Goal: Transaction & Acquisition: Book appointment/travel/reservation

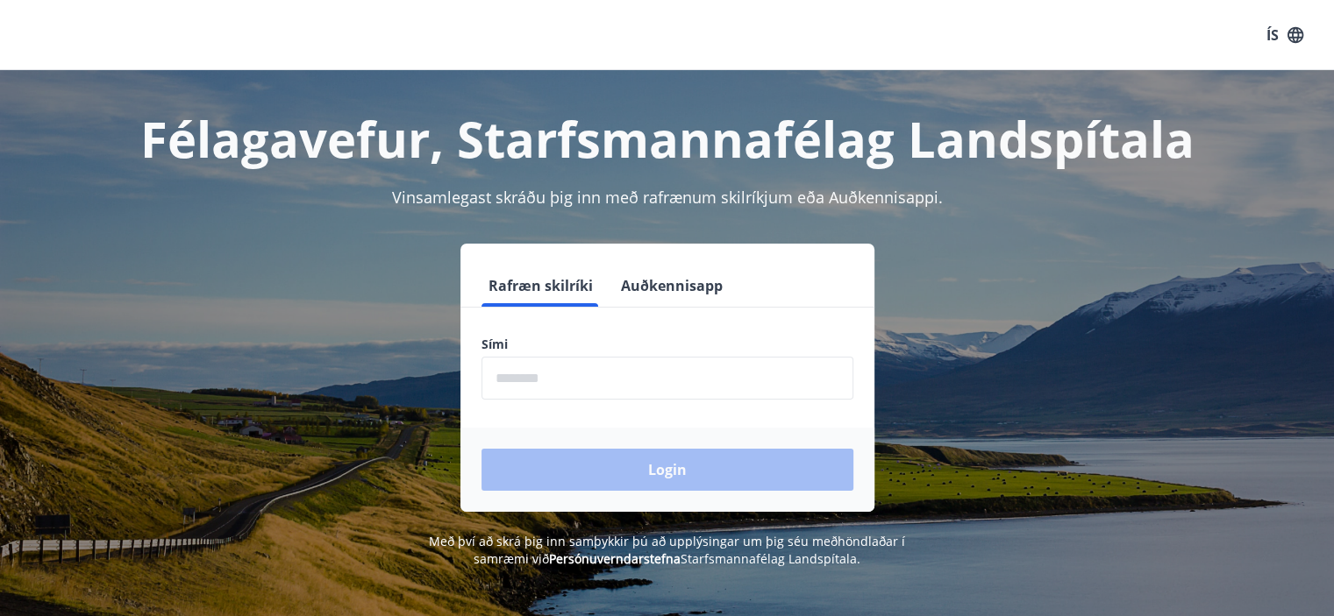
click at [502, 381] on input "phone" at bounding box center [667, 378] width 372 height 43
type input "********"
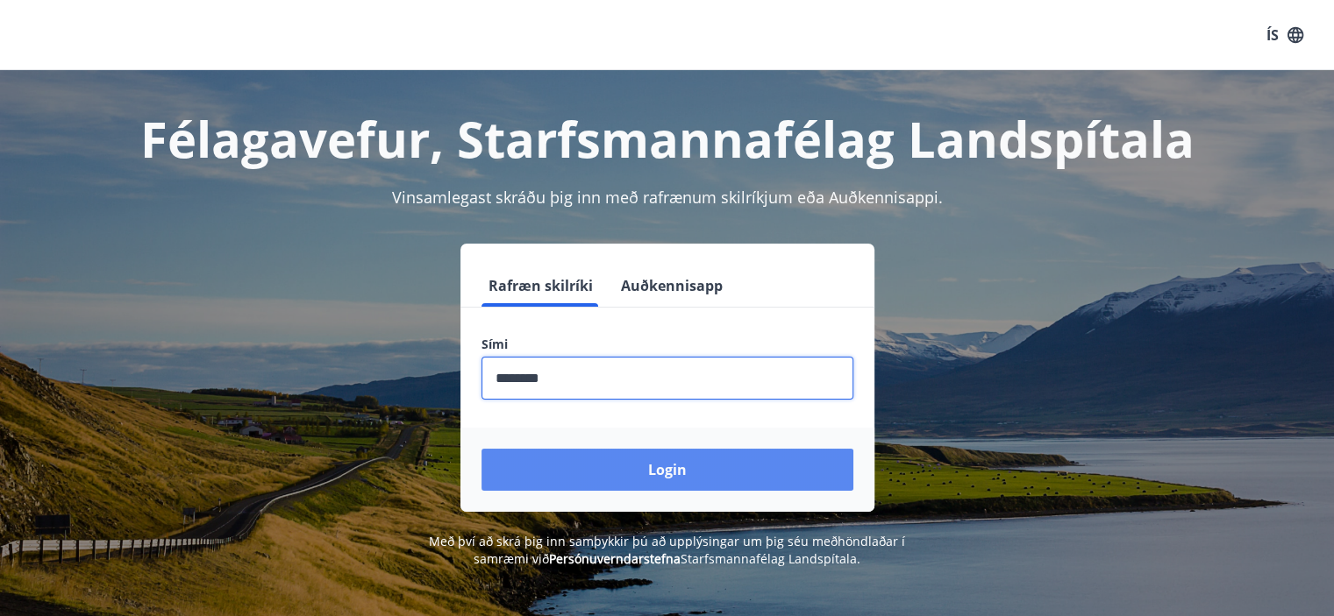
click at [631, 466] on button "Login" at bounding box center [667, 470] width 372 height 42
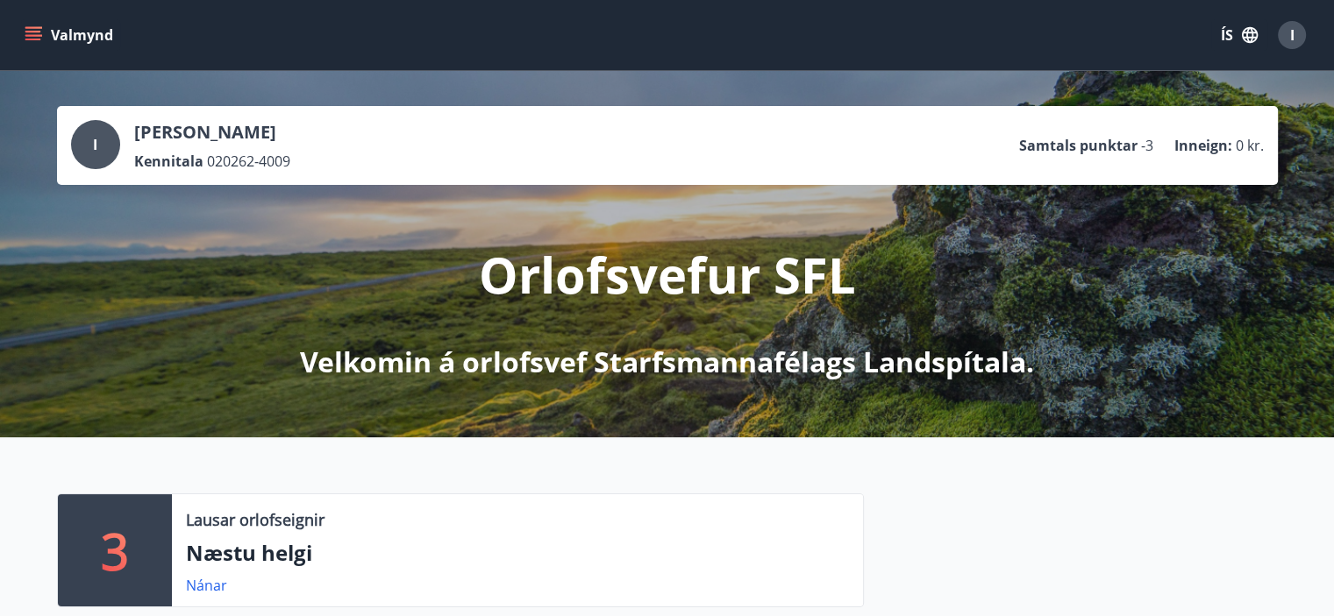
drag, startPoint x: 1338, startPoint y: 601, endPoint x: 914, endPoint y: 581, distance: 424.0
click at [914, 581] on div at bounding box center [1071, 622] width 414 height 256
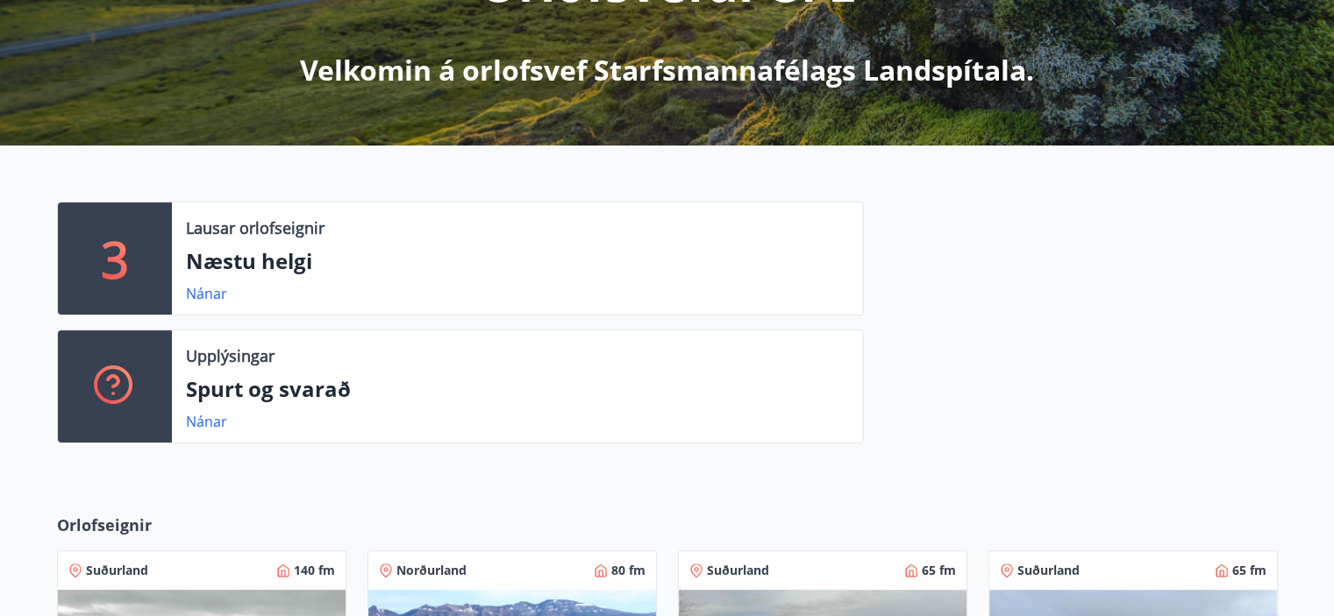
scroll to position [316, 0]
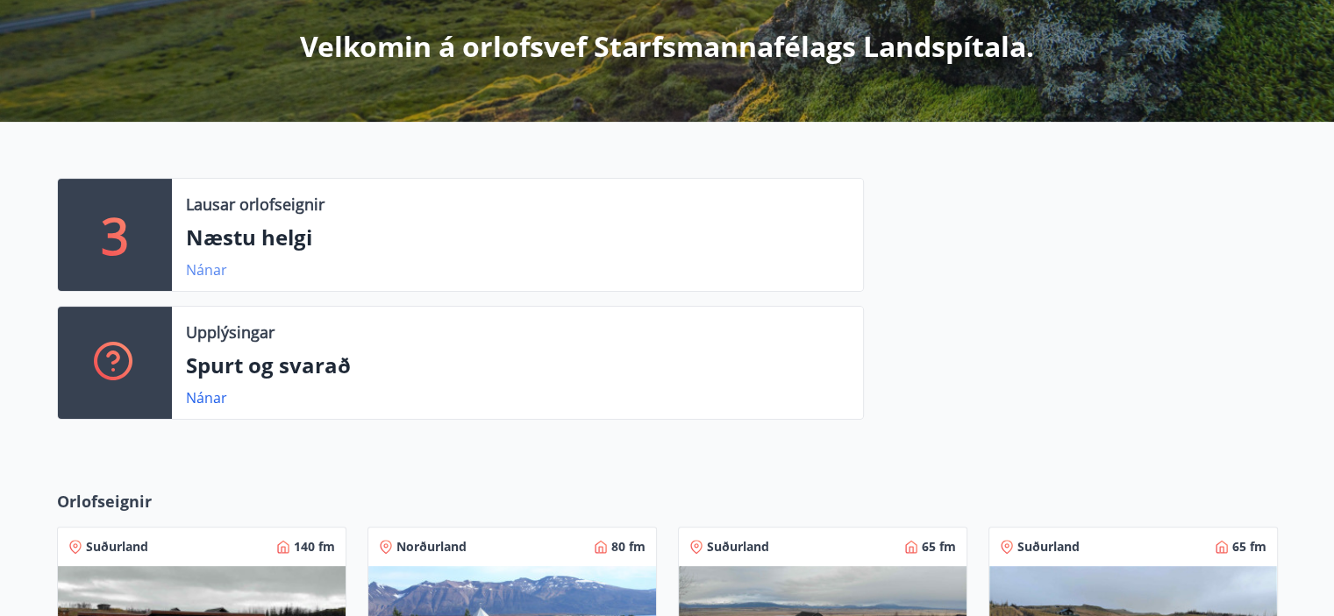
click at [206, 268] on link "Nánar" at bounding box center [206, 269] width 41 height 19
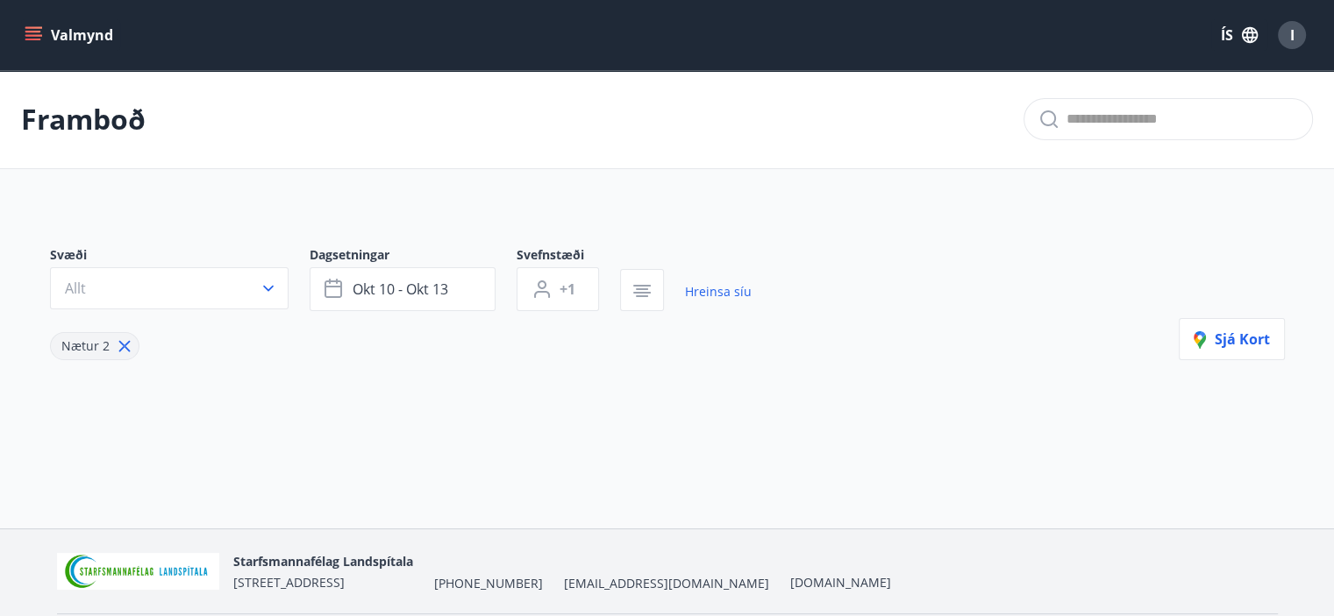
type input "*"
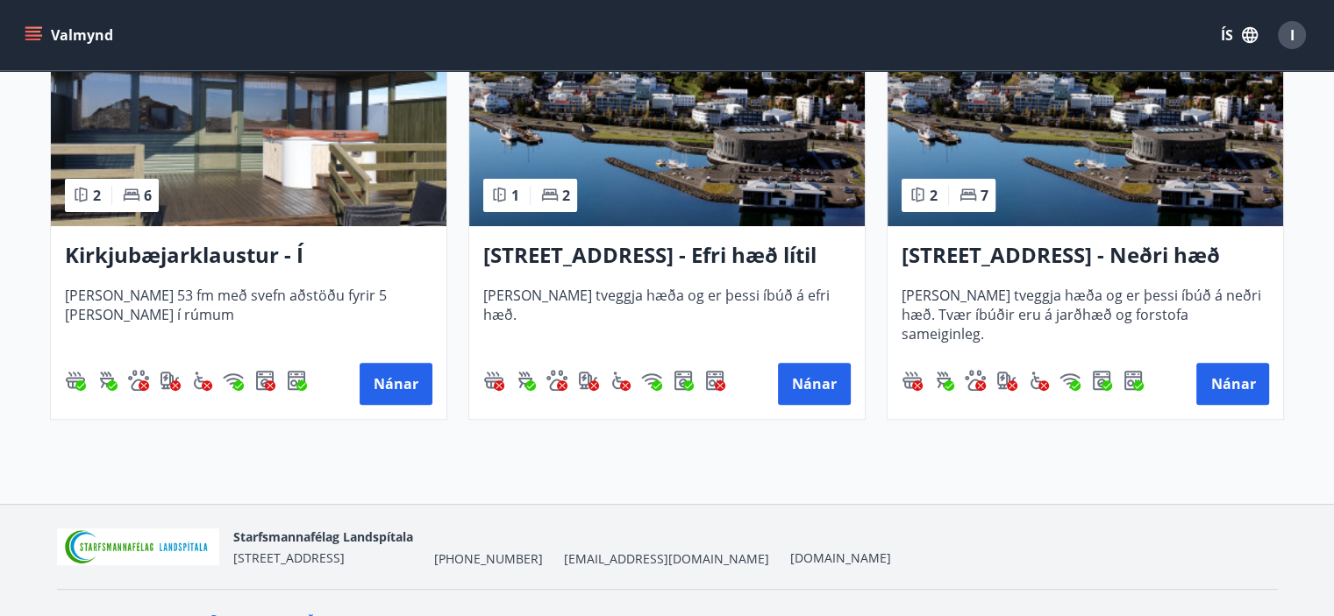
scroll to position [512, 0]
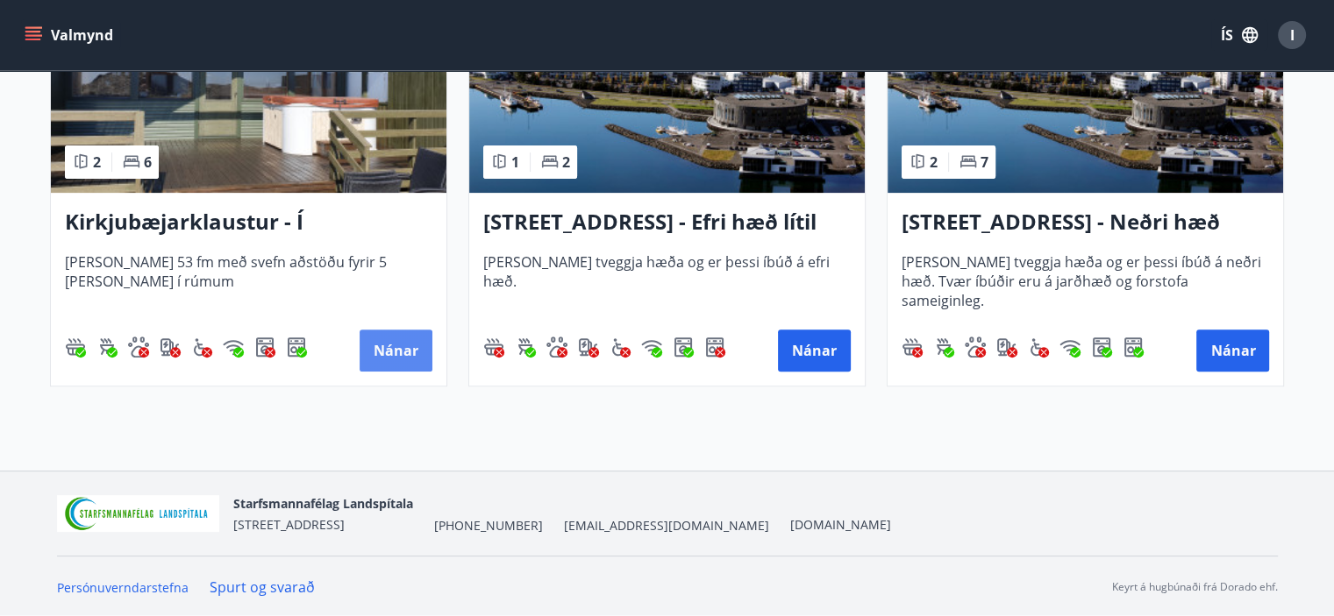
click at [393, 347] on button "Nánar" at bounding box center [395, 351] width 73 height 42
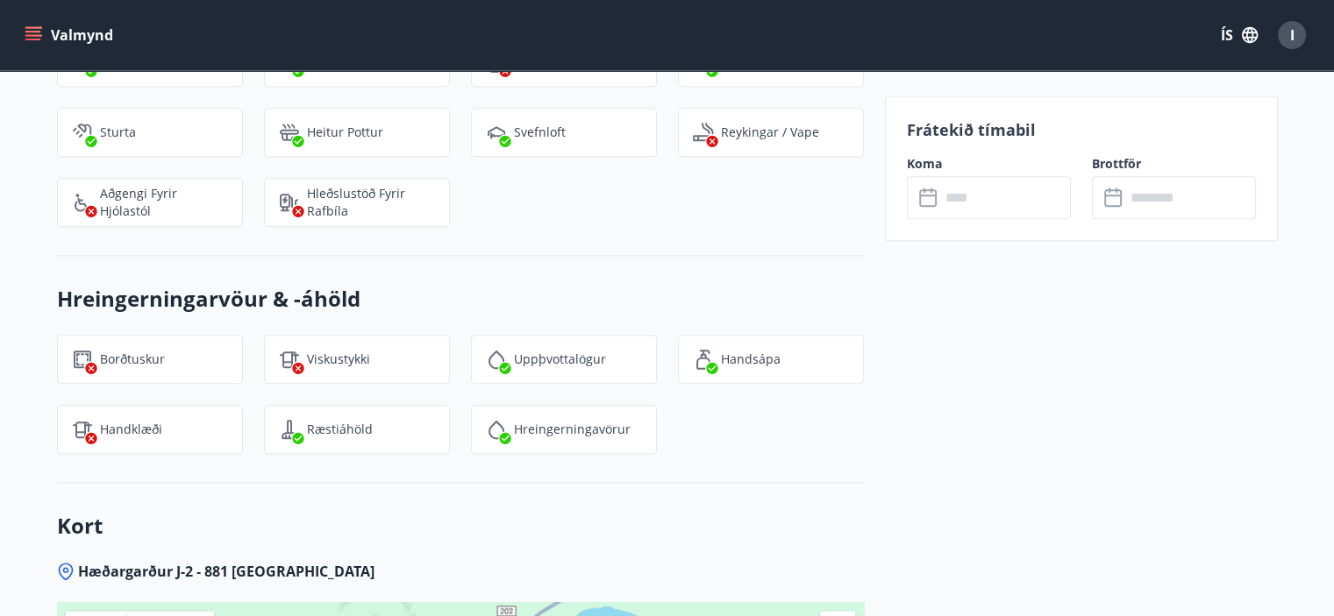
scroll to position [1830, 0]
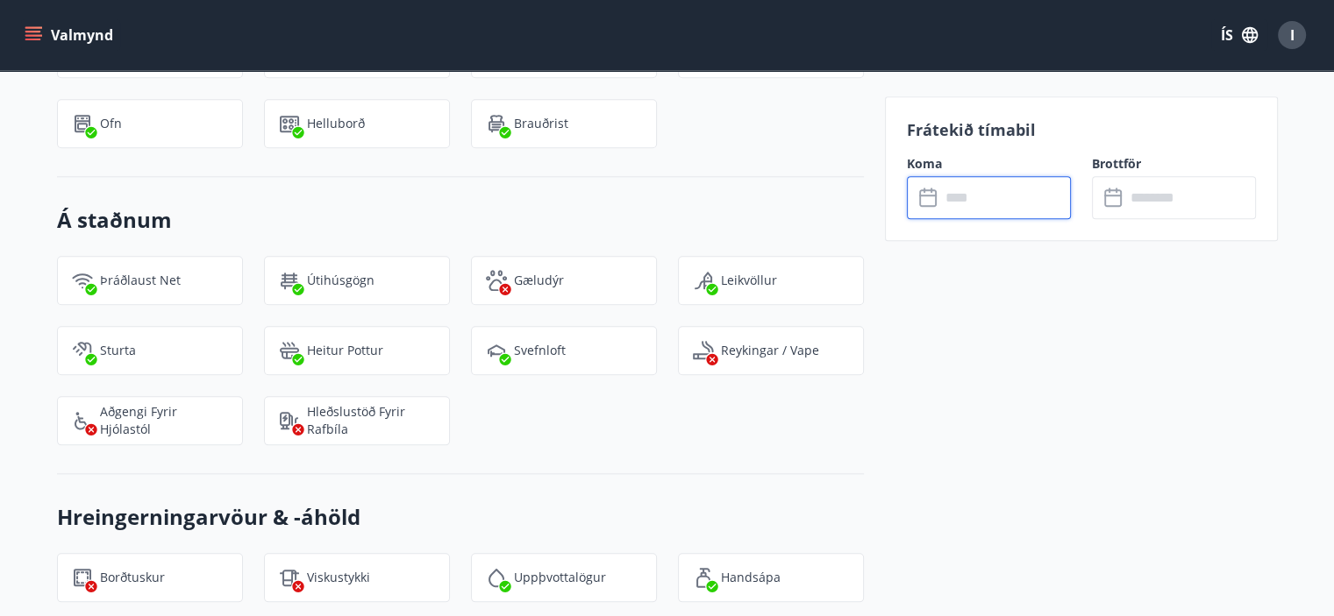
click at [974, 196] on input "text" at bounding box center [1005, 197] width 131 height 43
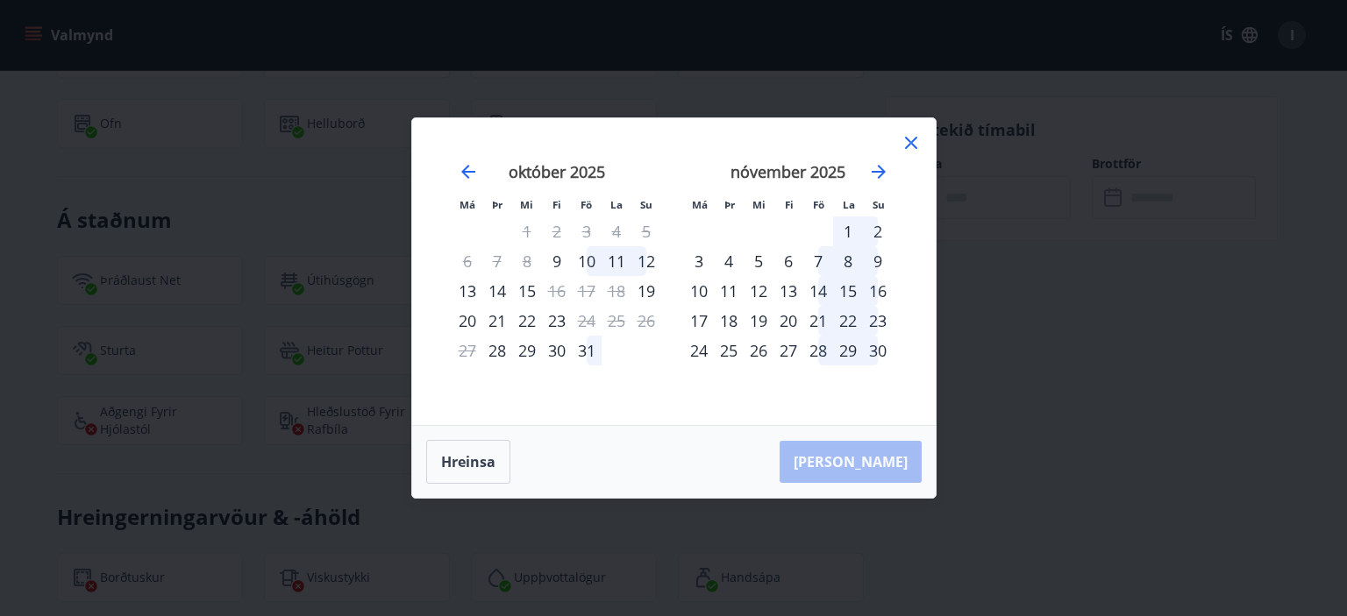
click at [610, 257] on div "11" at bounding box center [616, 261] width 30 height 30
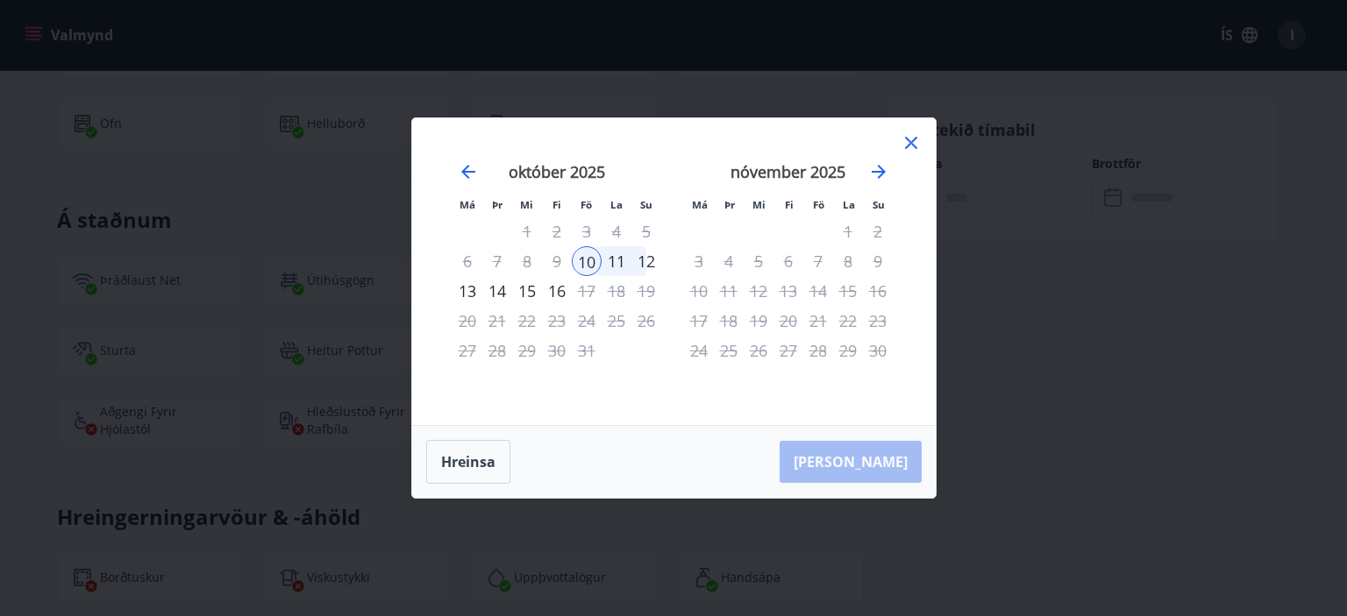
click at [649, 255] on div "12" at bounding box center [646, 261] width 30 height 30
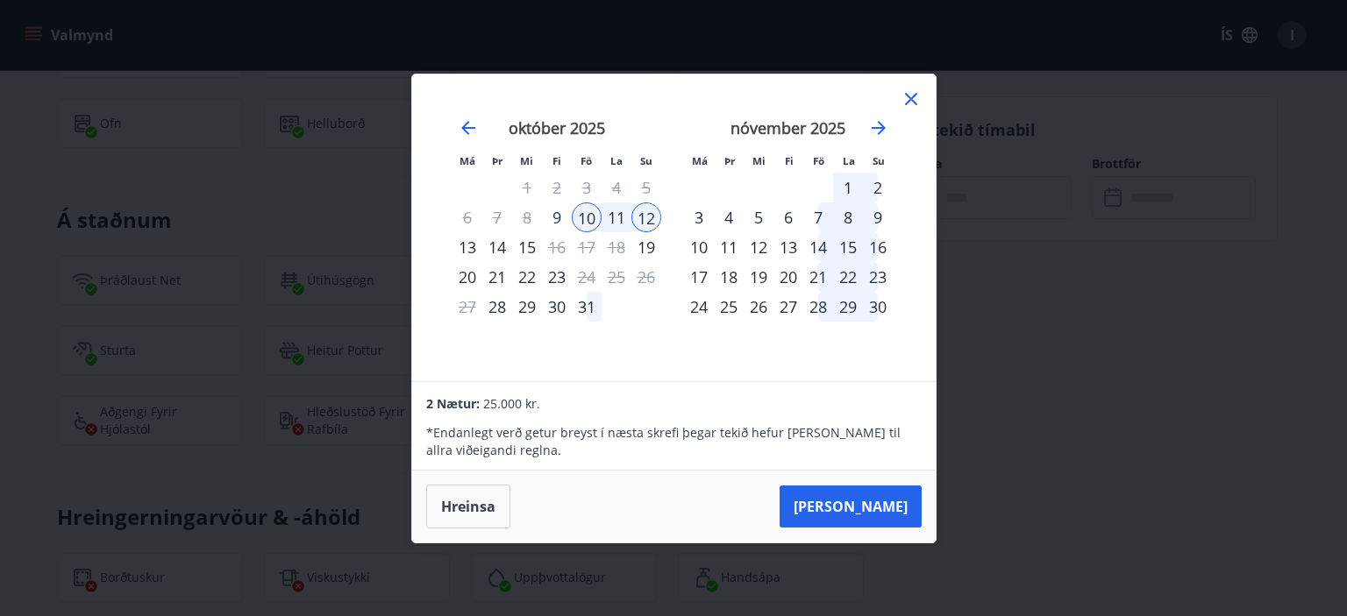
click at [581, 208] on div "10" at bounding box center [587, 218] width 30 height 30
drag, startPoint x: 875, startPoint y: 503, endPoint x: 739, endPoint y: 504, distance: 135.9
click at [739, 504] on div "Hreinsa Taka Frá" at bounding box center [673, 507] width 523 height 72
click at [876, 504] on button "Taka Frá" at bounding box center [850, 507] width 142 height 42
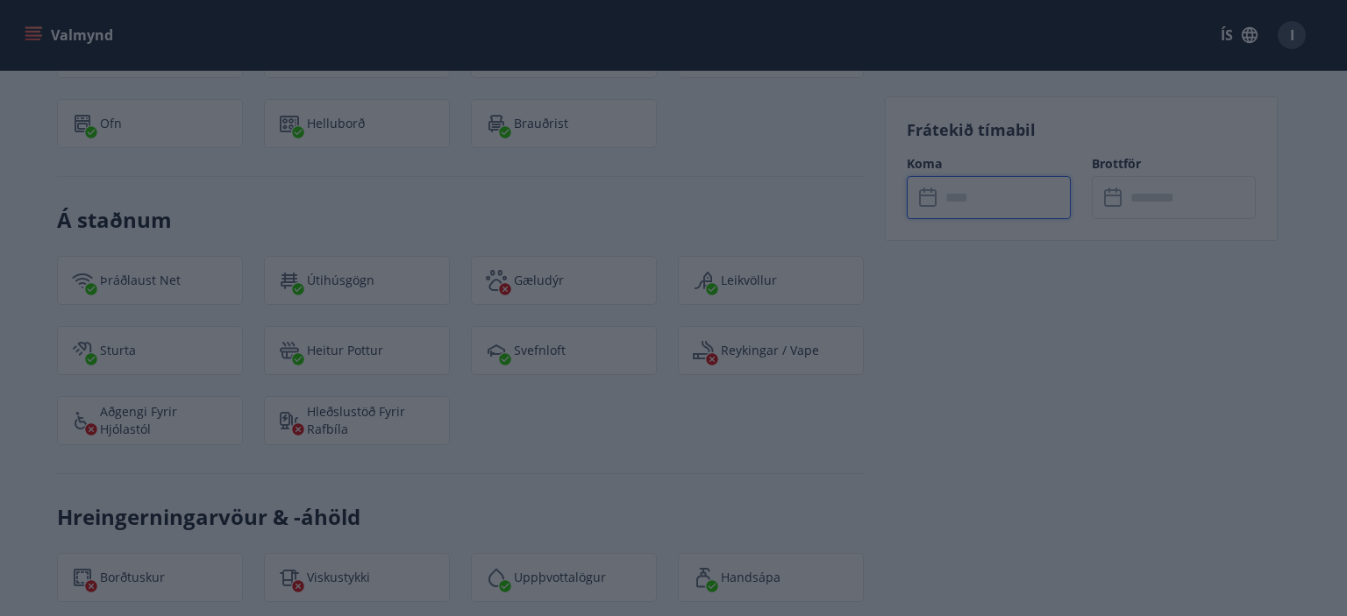
type input "******"
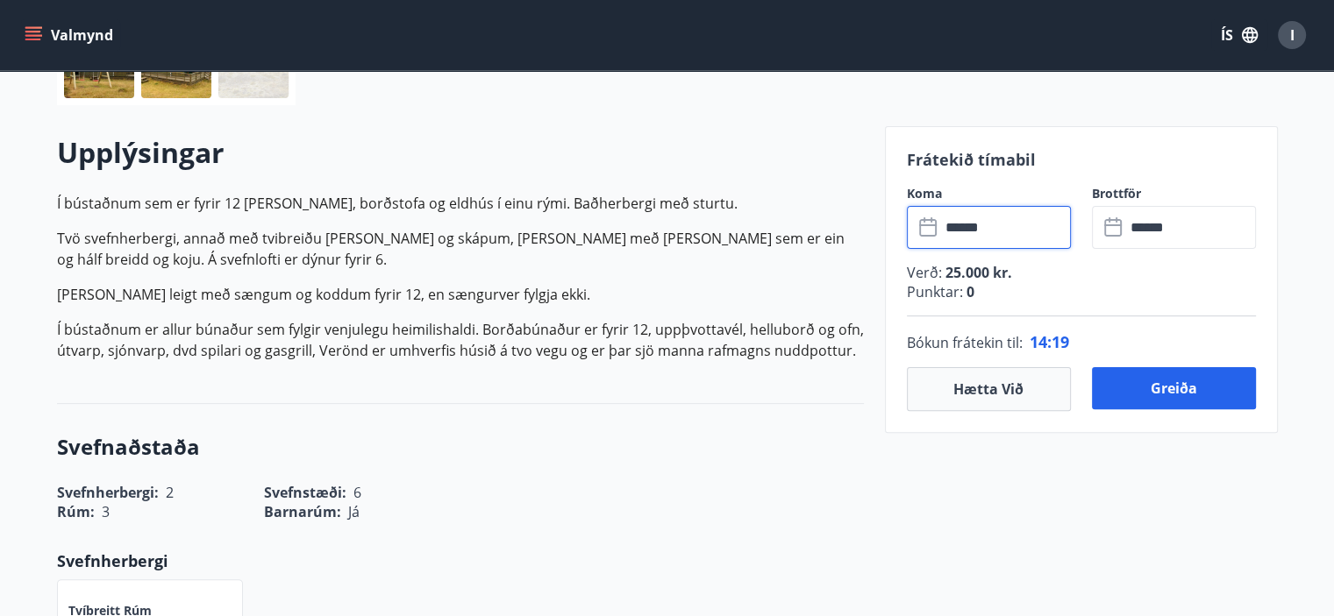
scroll to position [459, 0]
